Goal: Navigation & Orientation: Find specific page/section

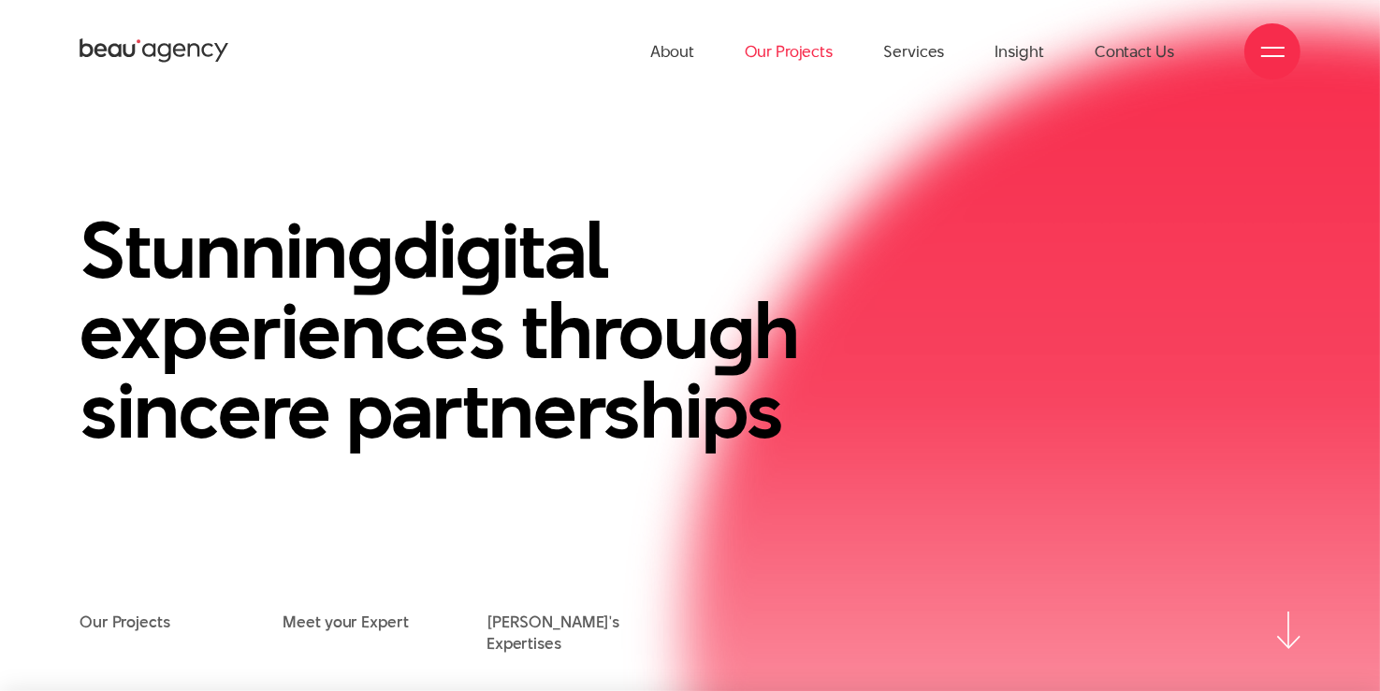
click at [783, 49] on link "Our Projects" at bounding box center [789, 51] width 88 height 103
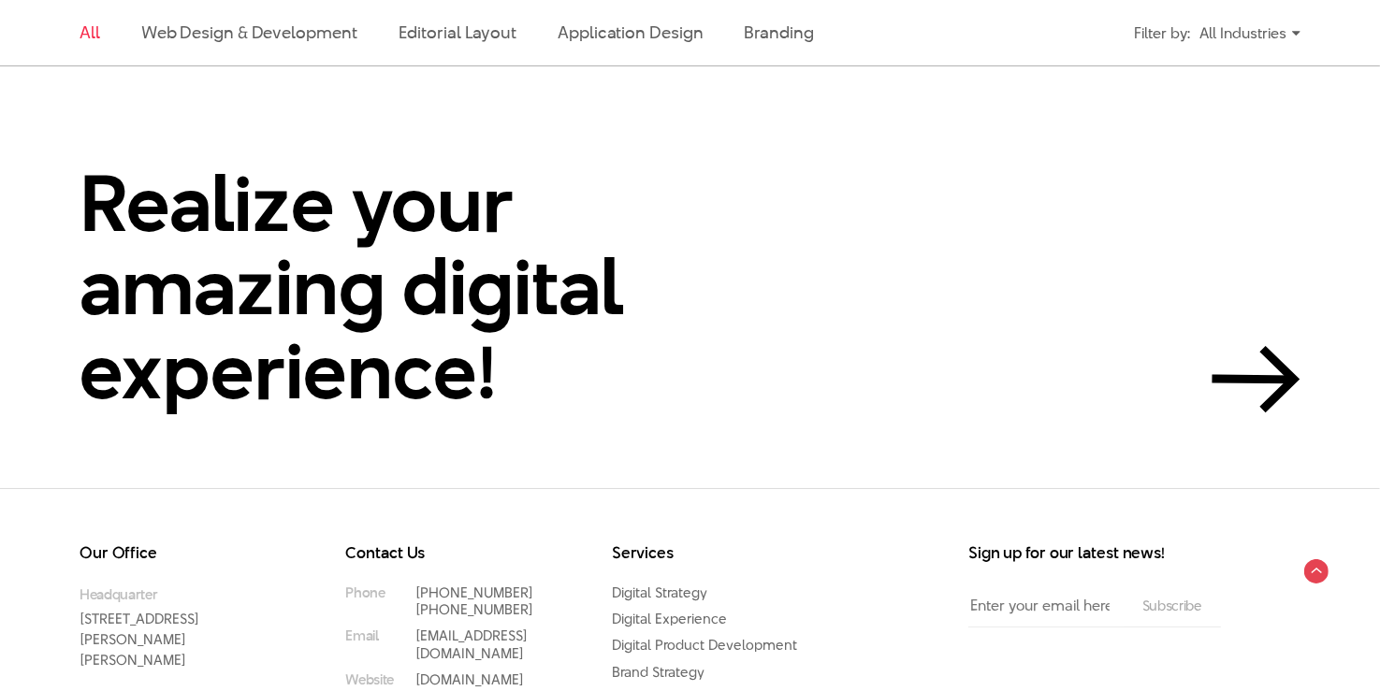
scroll to position [3805, 0]
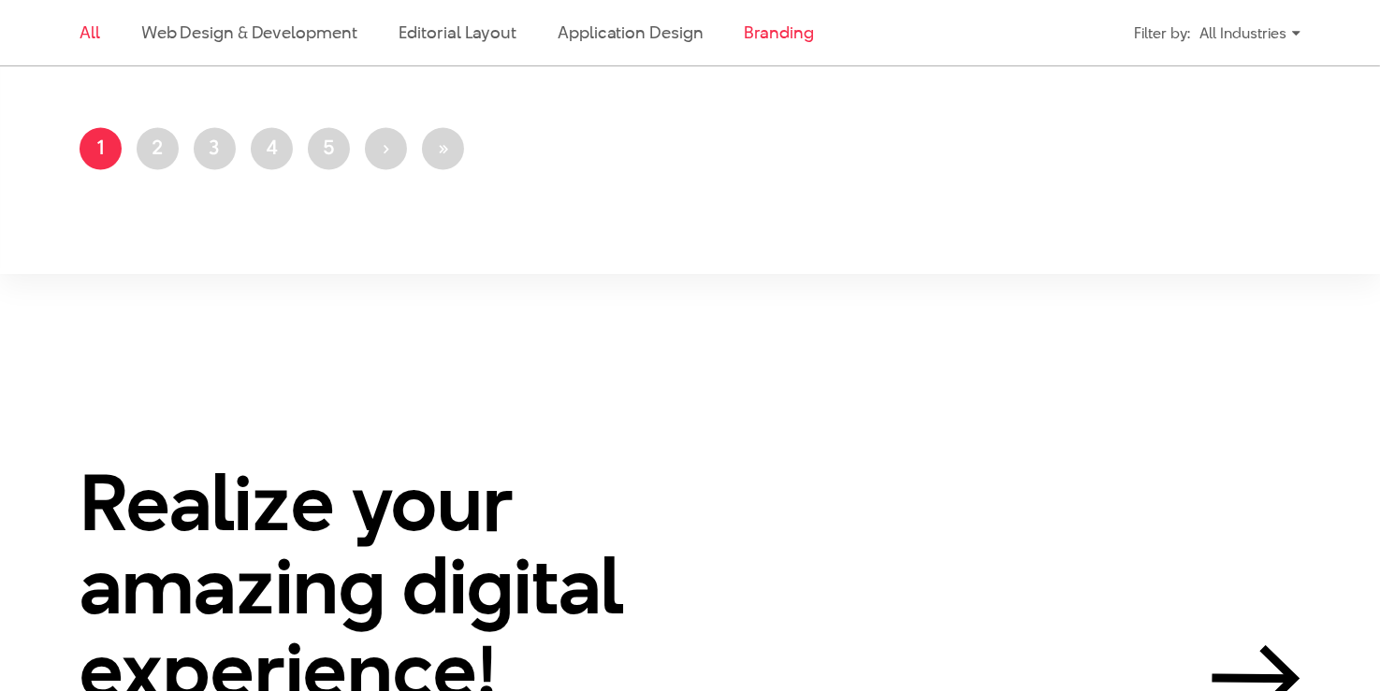
click at [778, 33] on link "Branding" at bounding box center [779, 32] width 69 height 23
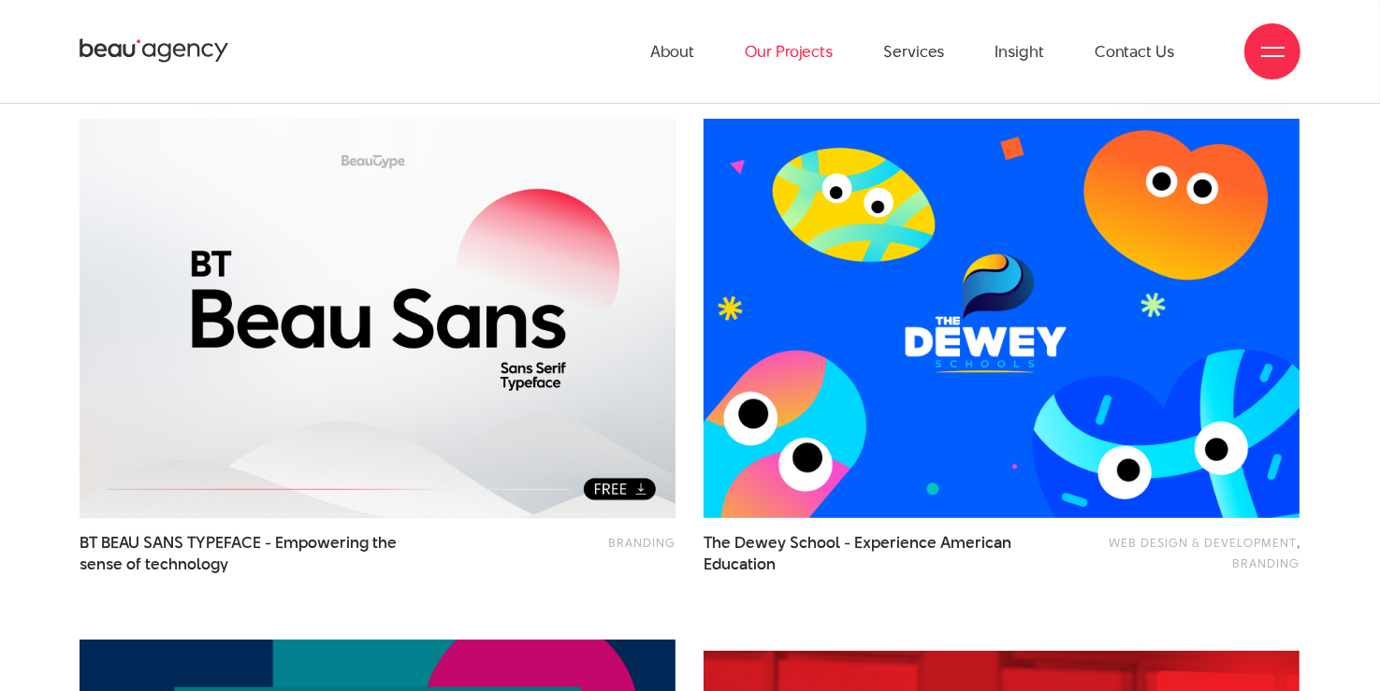
scroll to position [284, 0]
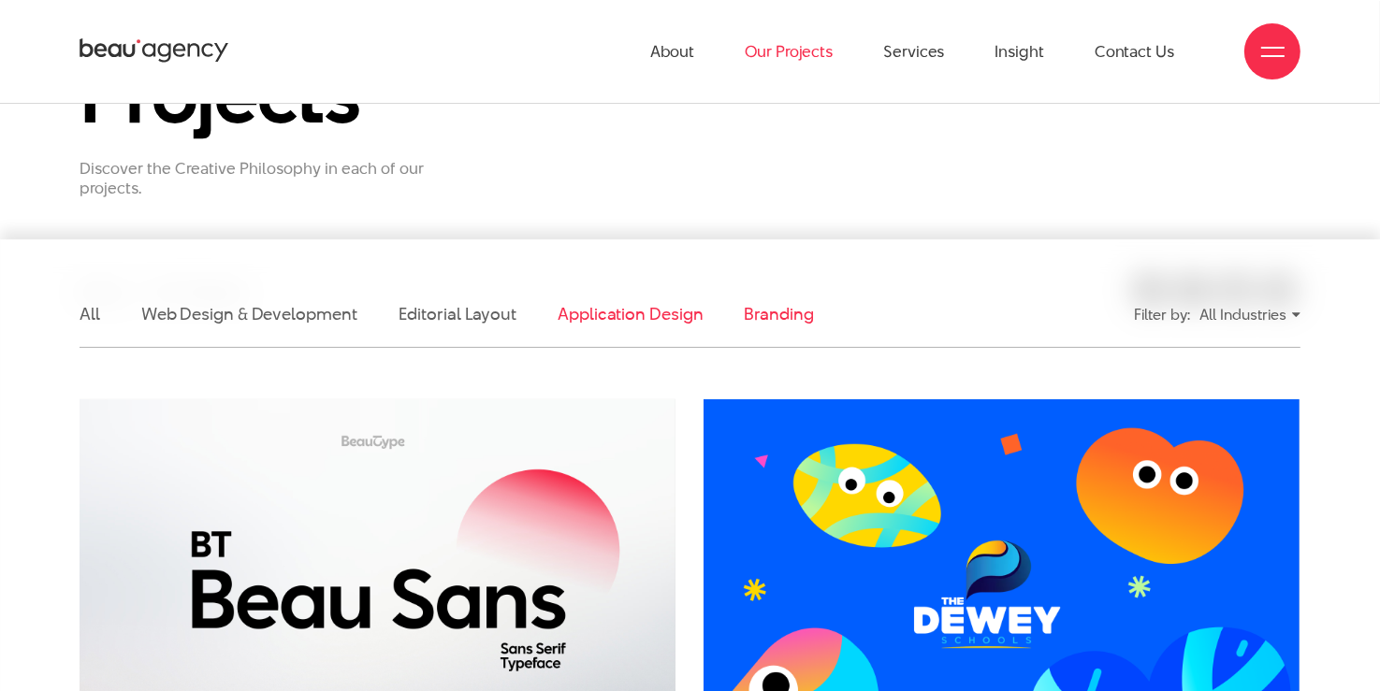
click at [642, 316] on link "Application Design" at bounding box center [629, 313] width 145 height 23
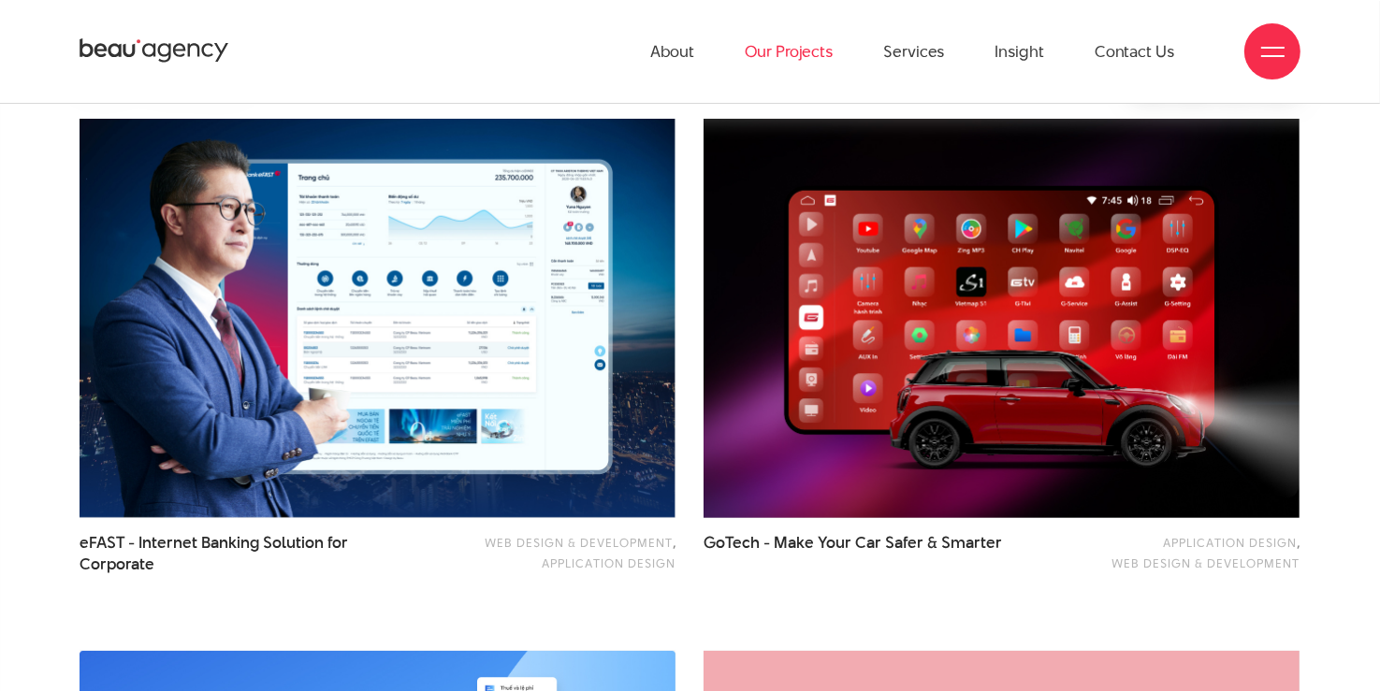
scroll to position [191, 0]
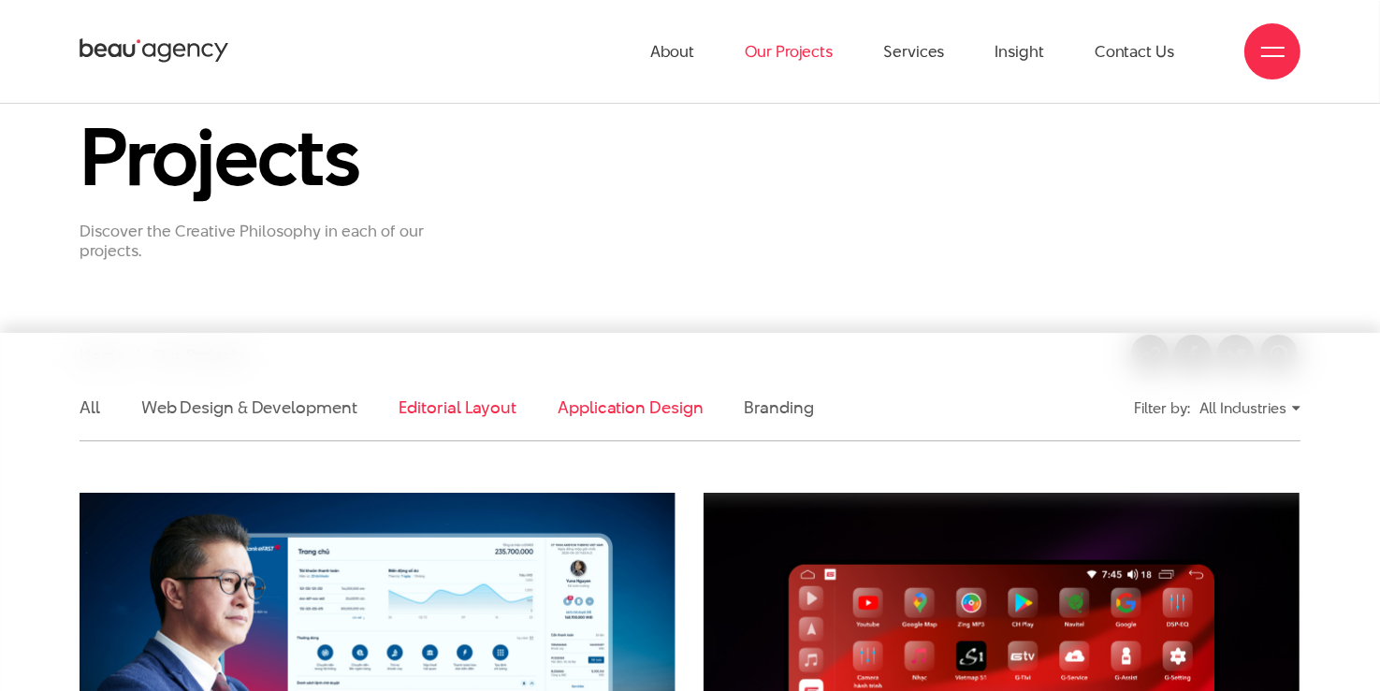
click at [485, 415] on link "Editorial Layout" at bounding box center [457, 407] width 119 height 23
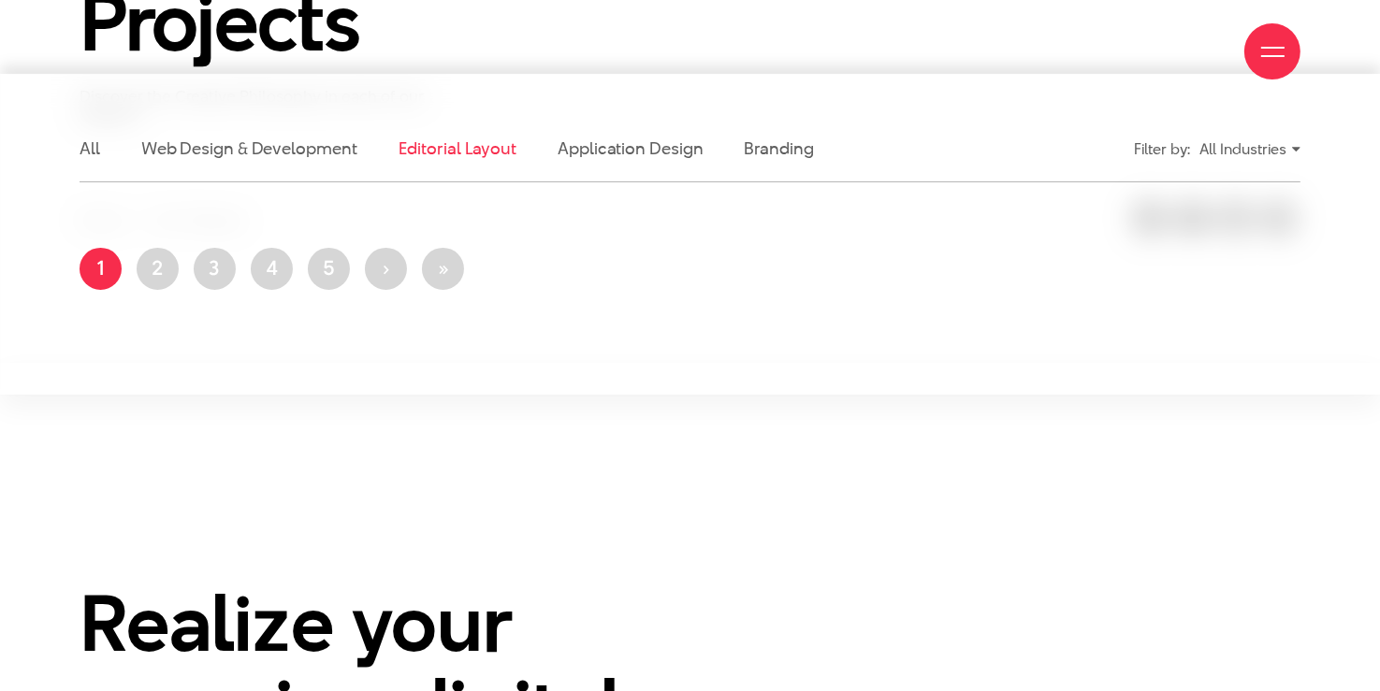
scroll to position [97, 0]
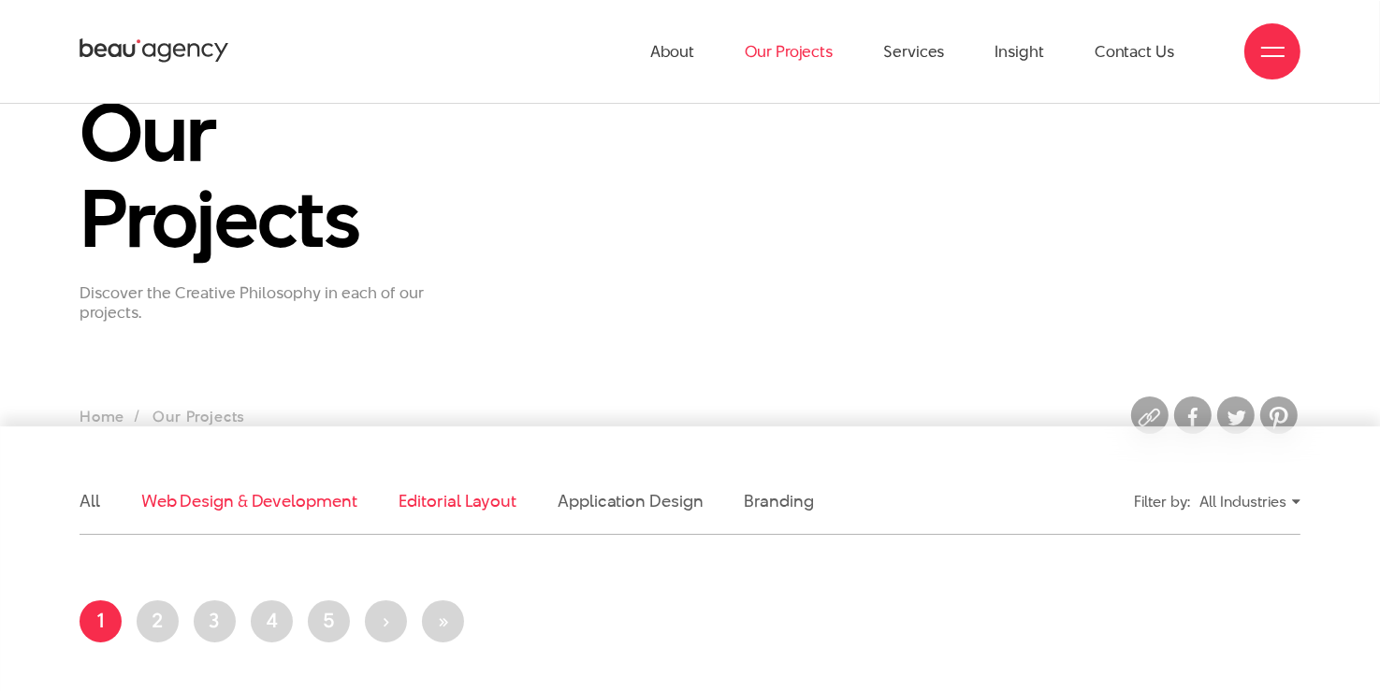
click at [244, 508] on link "Web Design & Development" at bounding box center [249, 500] width 216 height 23
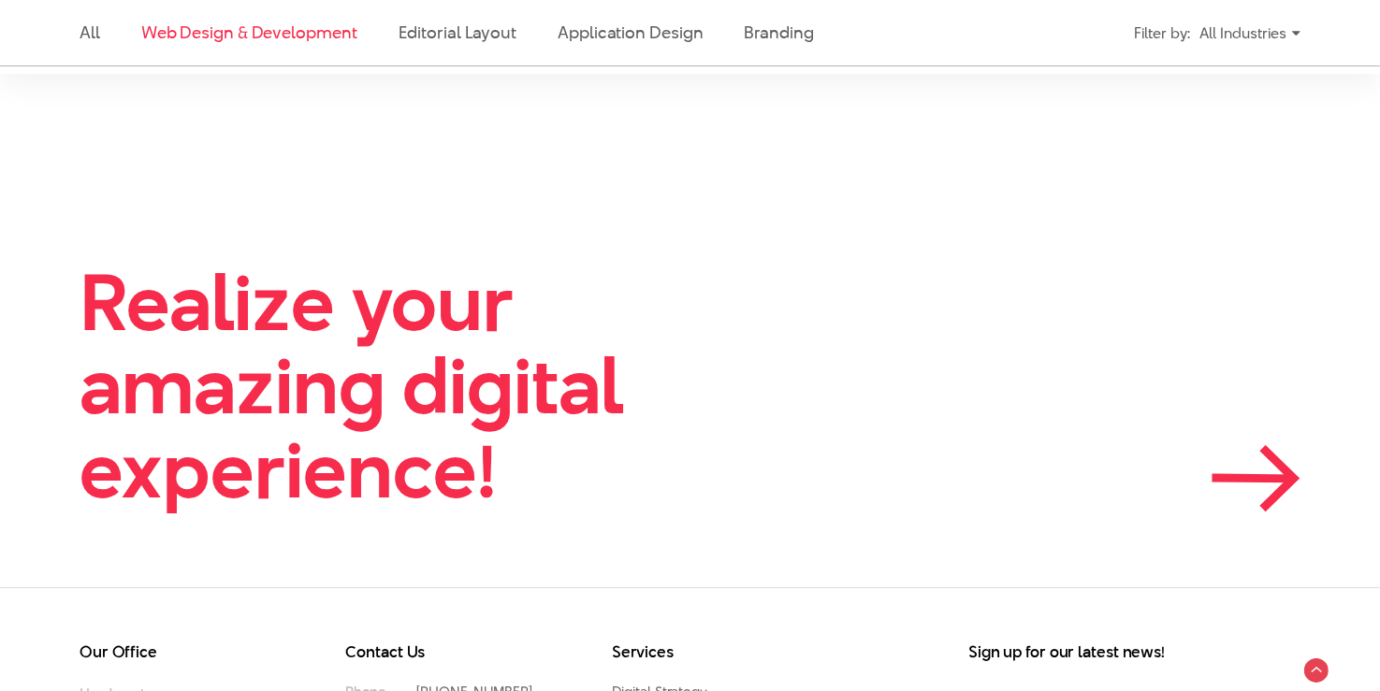
scroll to position [3485, 0]
